Goal: Information Seeking & Learning: Understand process/instructions

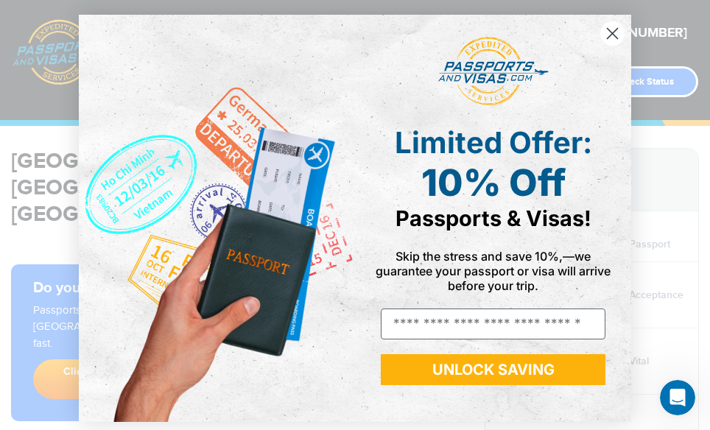
click at [600, 29] on circle "Close dialog" at bounding box center [612, 33] width 24 height 24
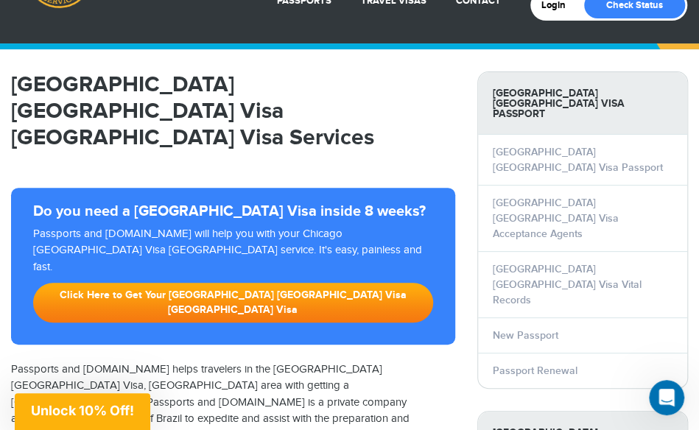
scroll to position [94, 0]
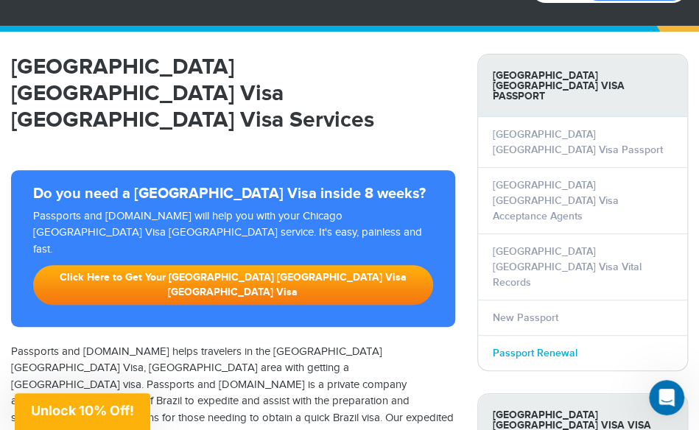
click at [539, 347] on link "Passport Renewal" at bounding box center [535, 353] width 85 height 13
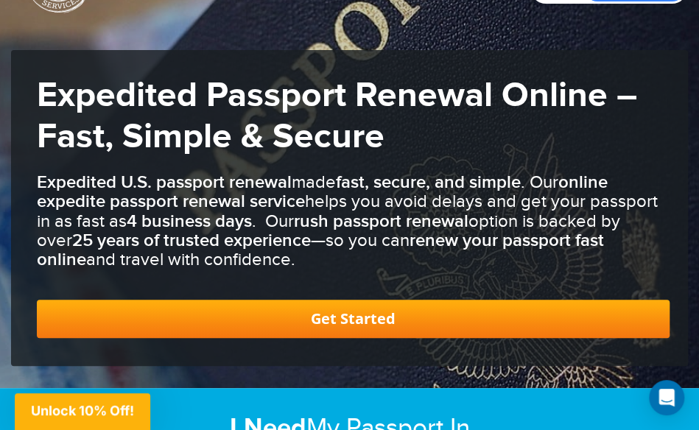
scroll to position [103, 0]
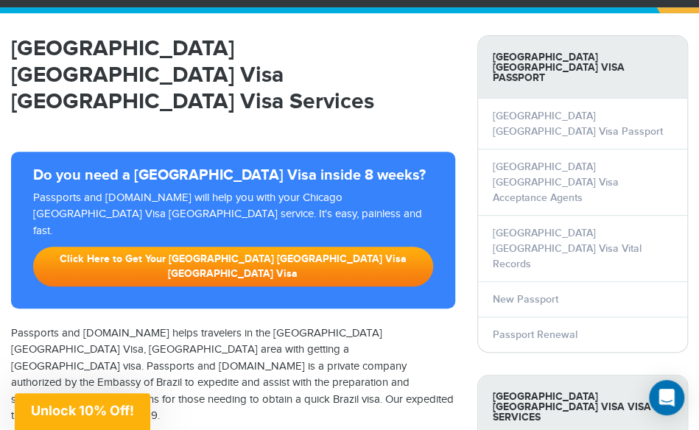
scroll to position [110, 0]
